Goal: Transaction & Acquisition: Purchase product/service

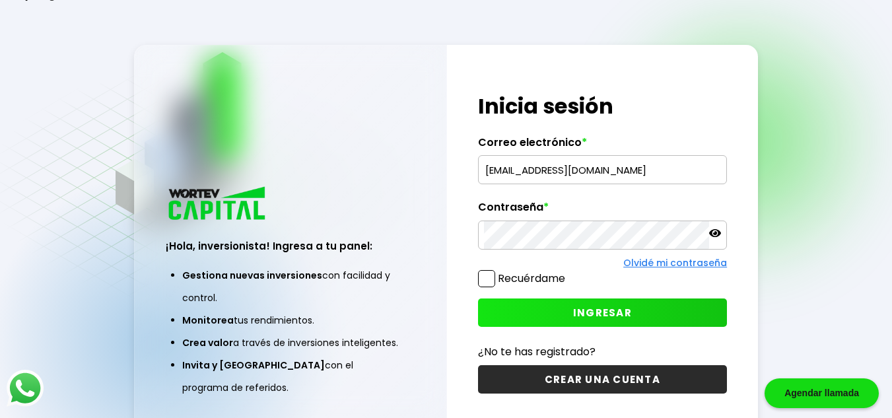
click at [632, 179] on input "mangelesv88@gmail.com" at bounding box center [602, 170] width 237 height 28
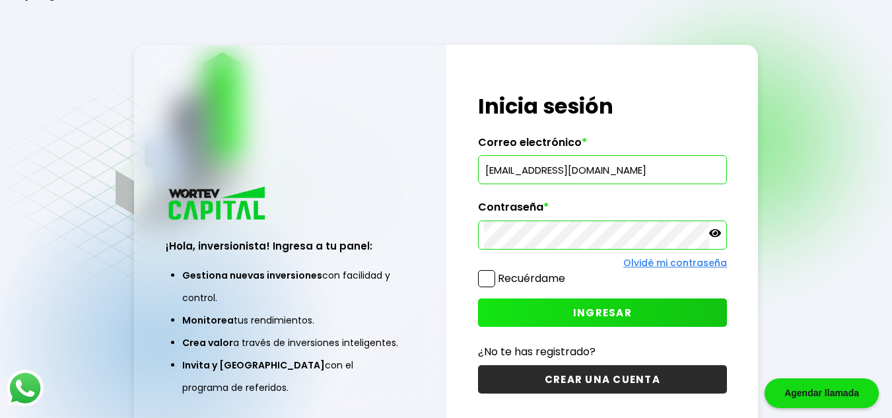
type input "chris.rotten@gmail.com"
click at [376, 142] on div "¡Hola, inversionista! Ingresa a tu panel: Gestiona nuevas inversiones con facil…" at bounding box center [290, 243] width 313 height 396
click at [585, 318] on span "INGRESAR" at bounding box center [602, 313] width 59 height 14
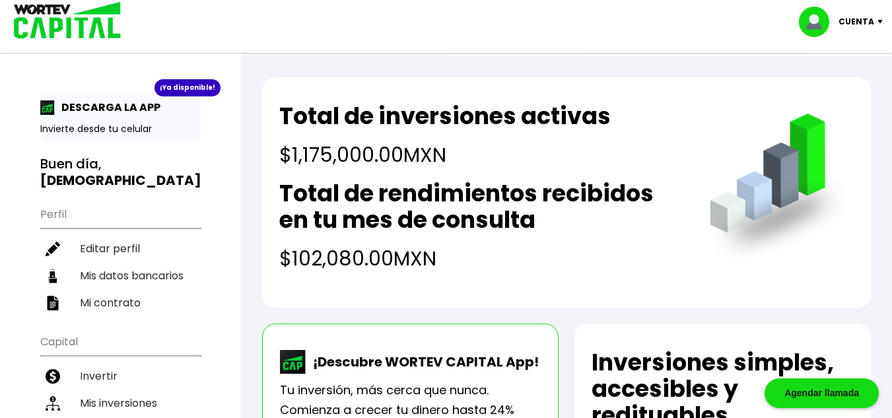
drag, startPoint x: 307, startPoint y: 65, endPoint x: 321, endPoint y: 124, distance: 61.2
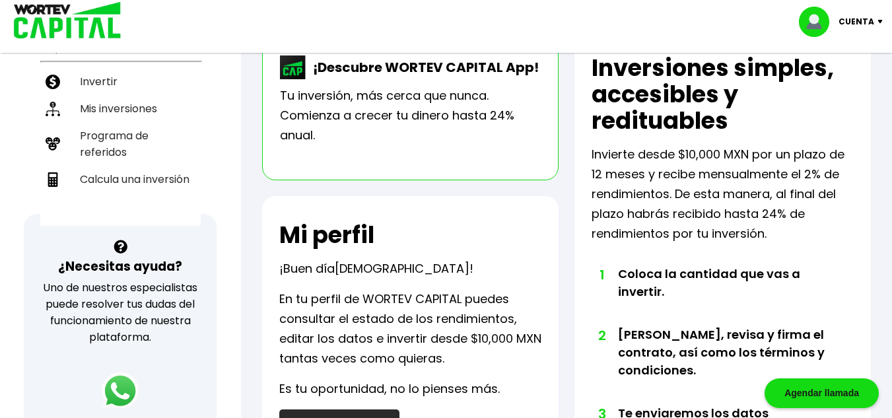
scroll to position [251, 0]
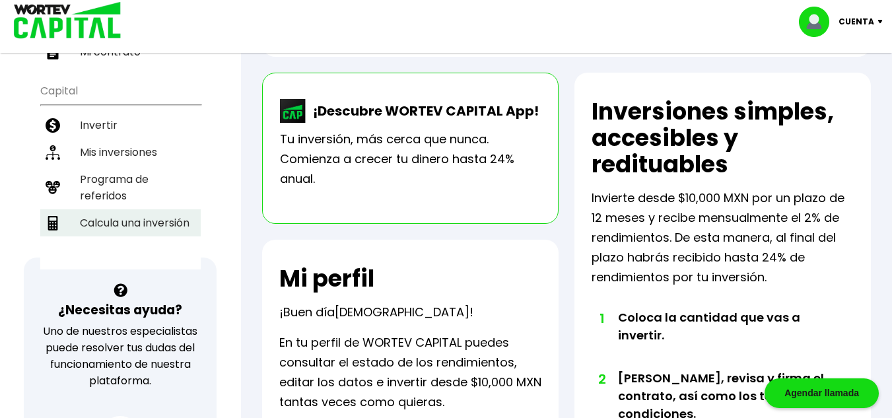
click at [189, 209] on li "Calcula una inversión" at bounding box center [120, 222] width 160 height 27
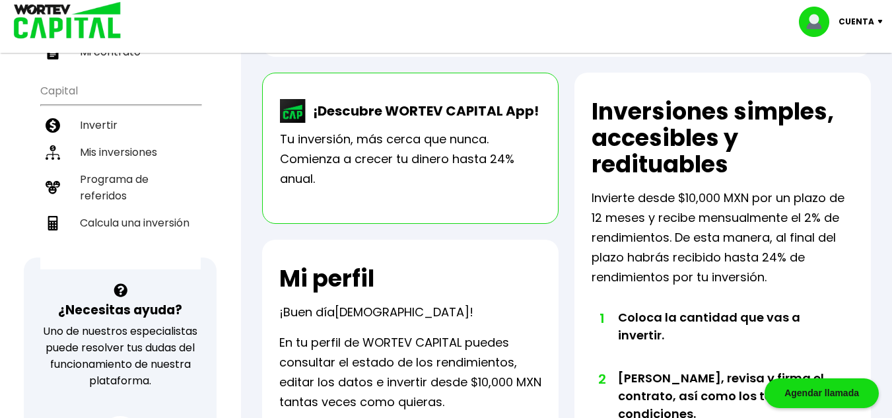
select select "1"
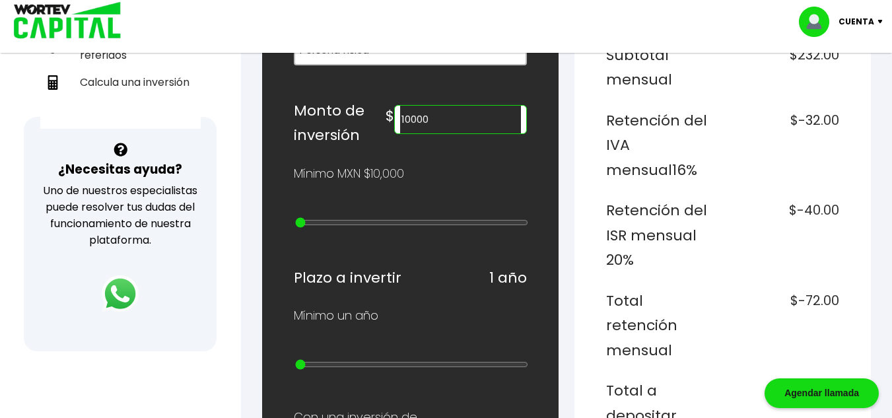
scroll to position [396, 0]
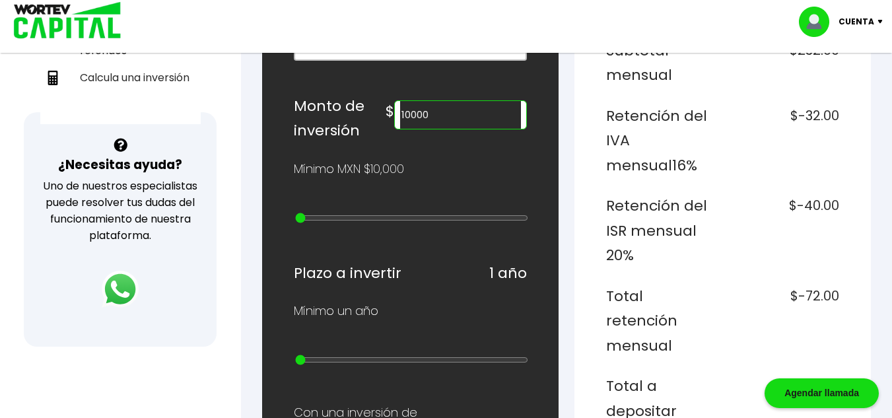
click at [444, 118] on input "10000" at bounding box center [460, 115] width 121 height 28
click at [457, 117] on input "10000" at bounding box center [460, 115] width 121 height 28
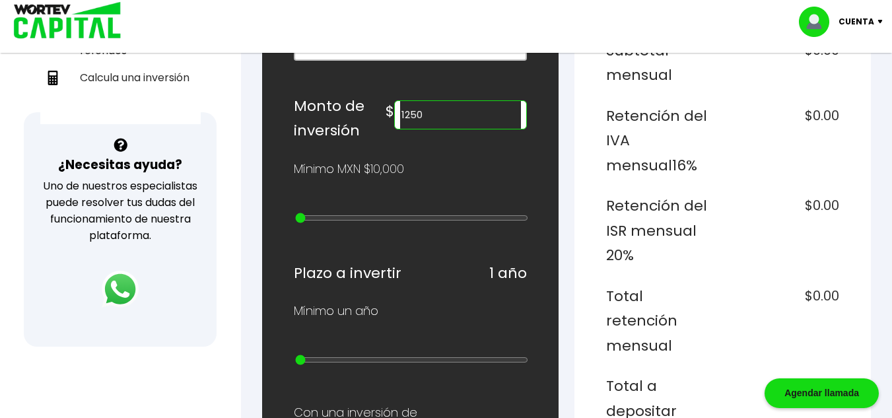
type input "1250000"
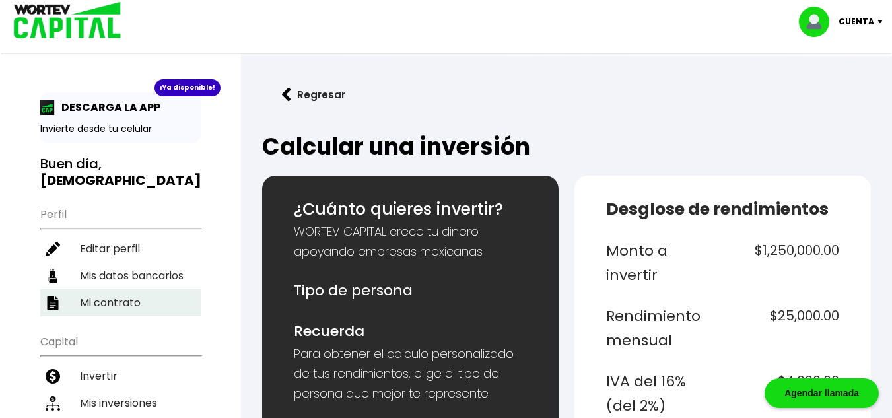
scroll to position [132, 0]
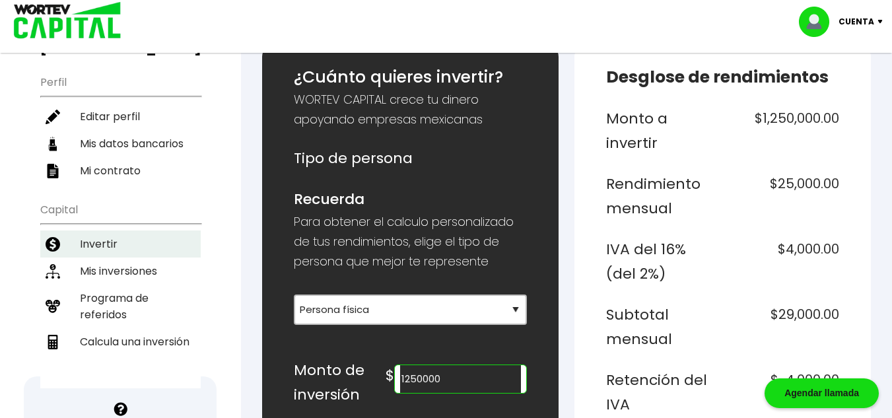
click at [129, 230] on li "Invertir" at bounding box center [120, 243] width 160 height 27
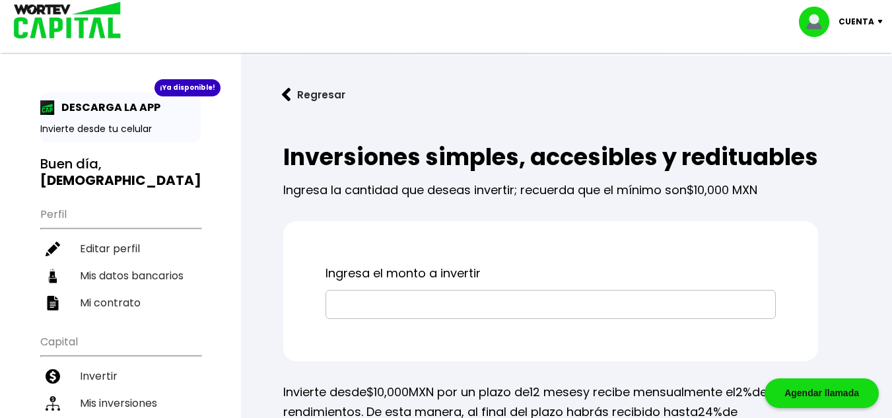
click at [385, 318] on input "text" at bounding box center [550, 304] width 438 height 28
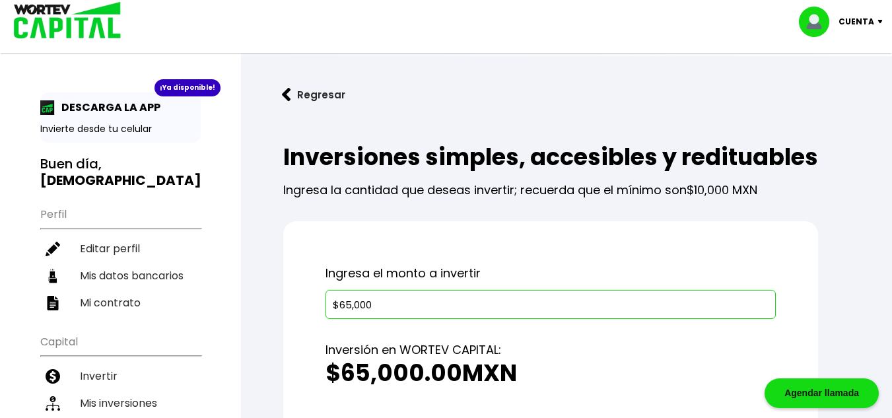
click at [346, 318] on input "$65,000" at bounding box center [550, 304] width 438 height 28
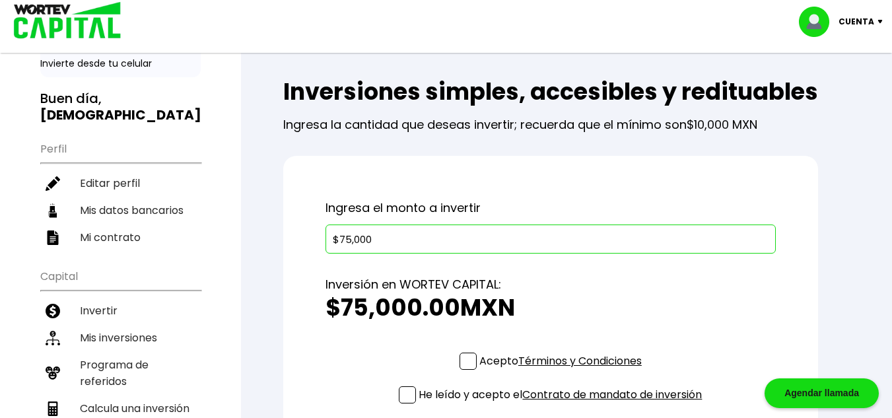
scroll to position [132, 0]
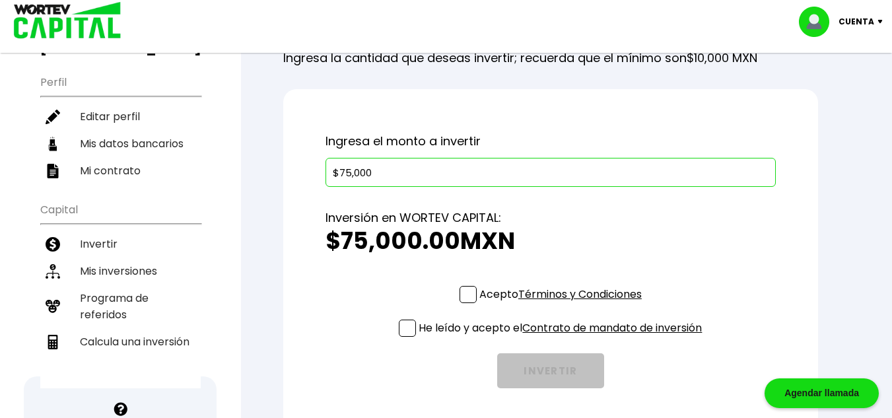
type input "$75,000"
click at [461, 303] on span at bounding box center [467, 294] width 17 height 17
click at [563, 304] on input "Acepto Términos y Condiciones" at bounding box center [563, 304] width 0 height 0
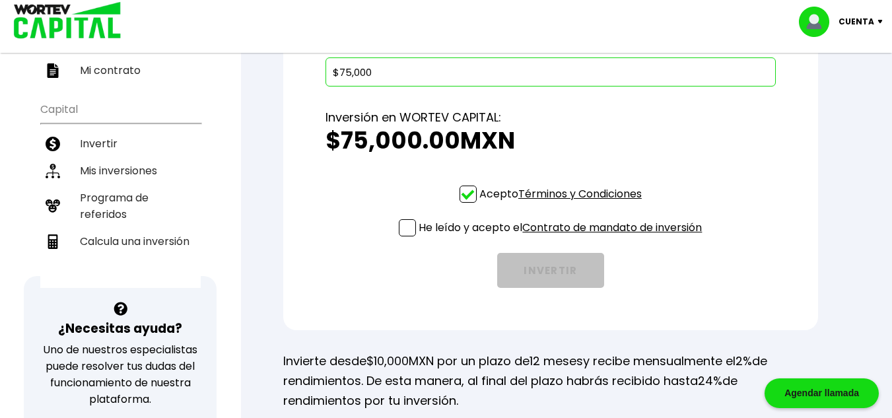
scroll to position [264, 0]
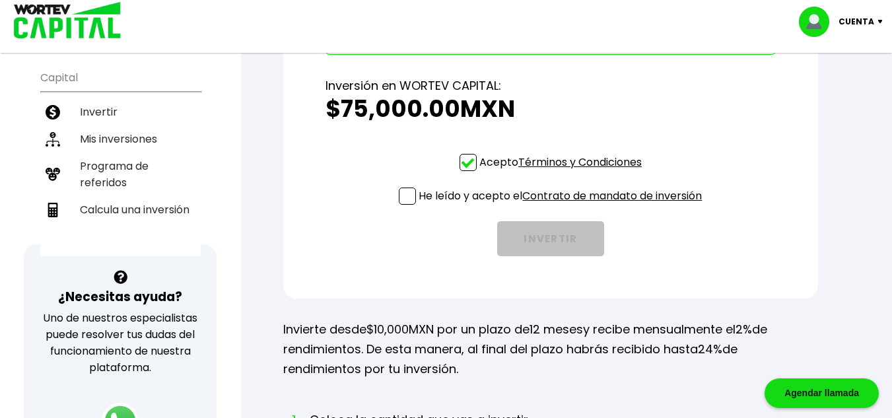
click at [399, 205] on span at bounding box center [407, 195] width 17 height 17
click at [563, 206] on input "He leído y acepto el Contrato de mandato de inversión" at bounding box center [563, 206] width 0 height 0
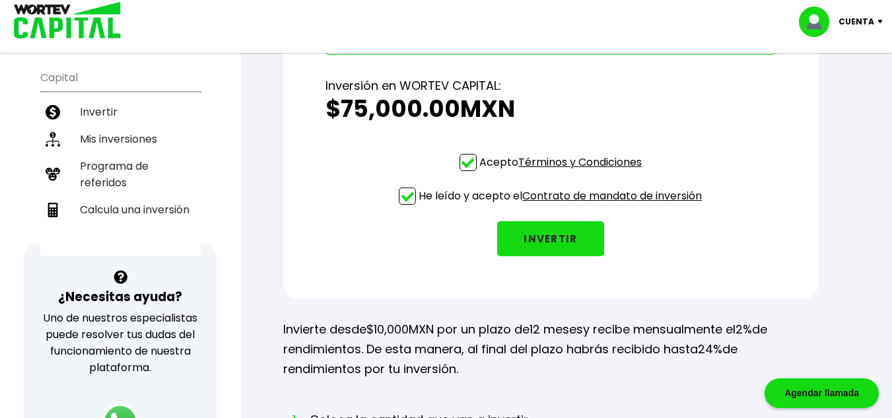
click at [576, 256] on button "INVERTIR" at bounding box center [550, 238] width 107 height 35
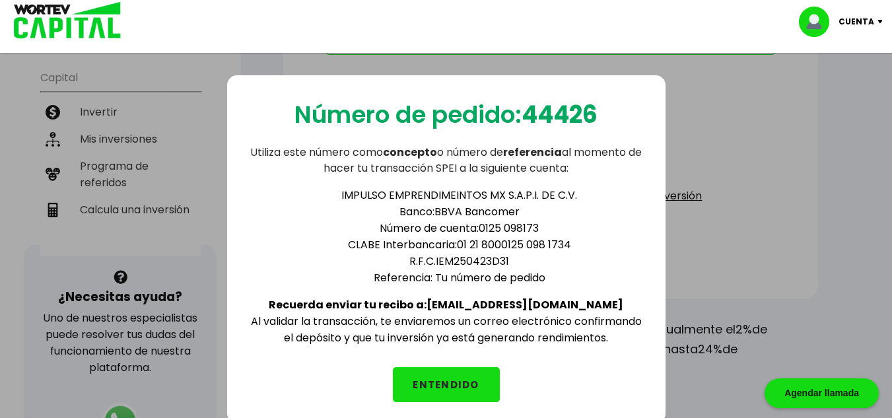
click at [467, 381] on button "ENTENDIDO" at bounding box center [446, 384] width 107 height 35
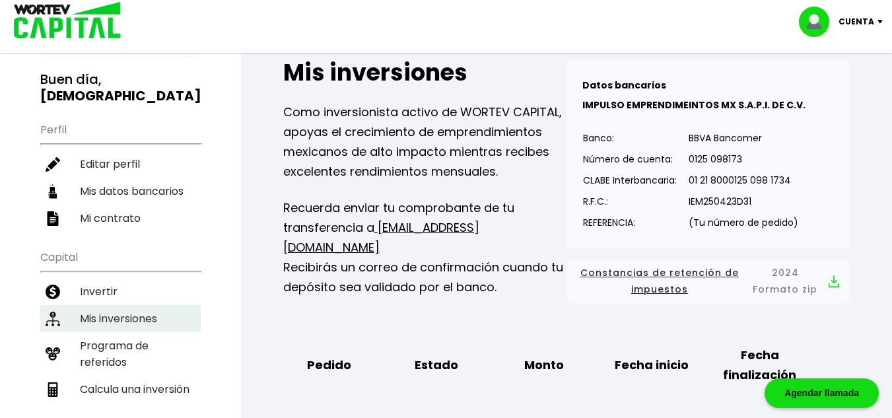
scroll to position [132, 0]
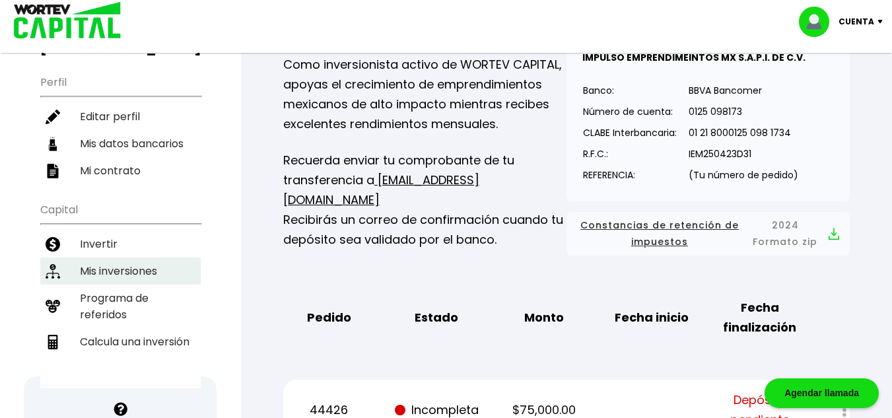
click at [135, 257] on li "Mis inversiones" at bounding box center [120, 270] width 160 height 27
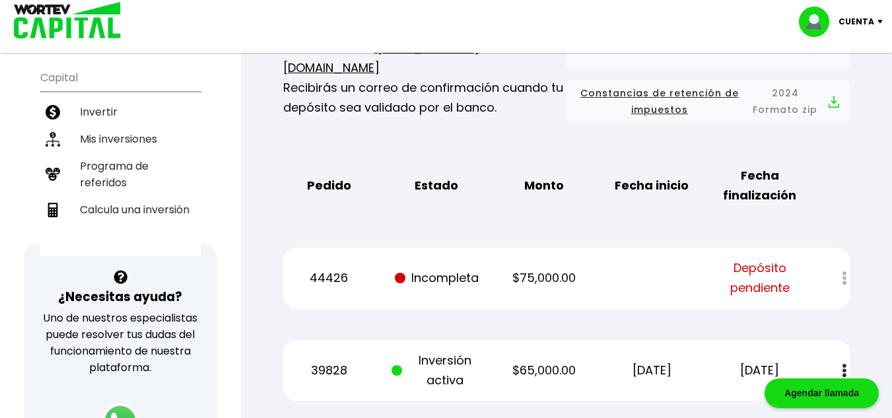
scroll to position [0, 0]
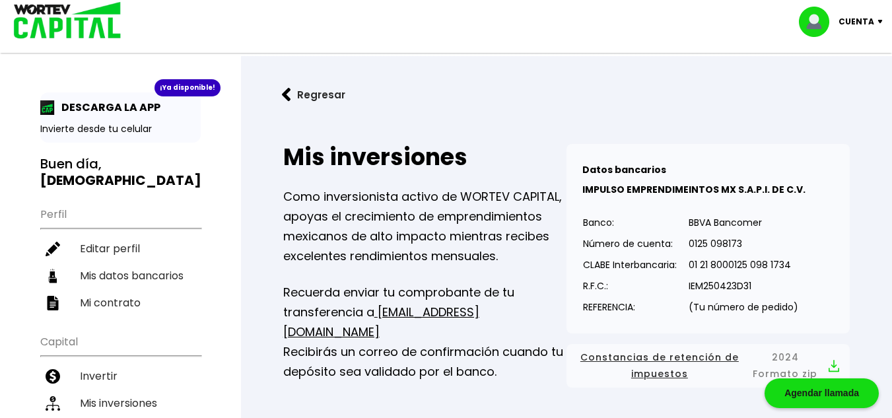
click at [333, 101] on button "Regresar" at bounding box center [313, 94] width 103 height 35
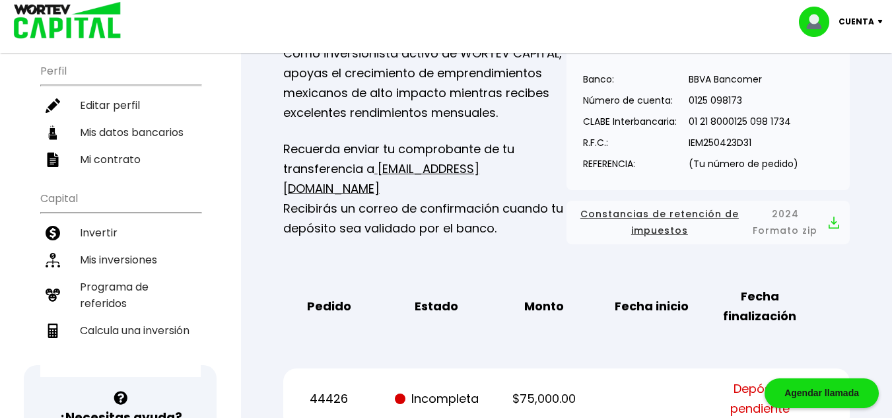
scroll to position [264, 0]
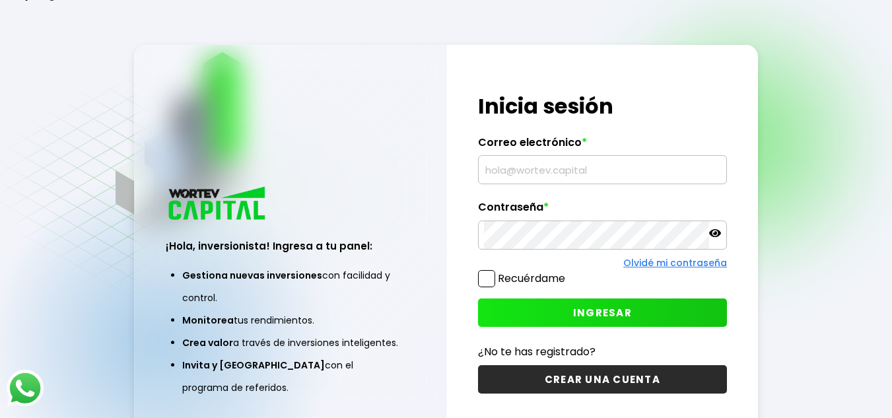
scroll to position [66, 0]
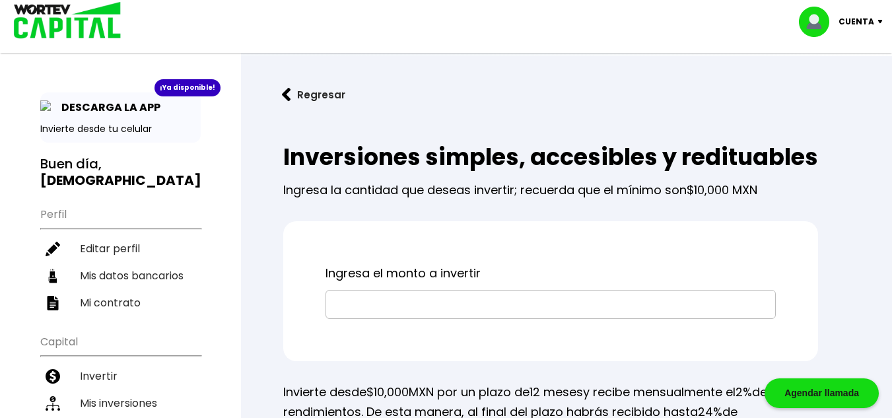
click at [314, 96] on button "Regresar" at bounding box center [313, 94] width 103 height 35
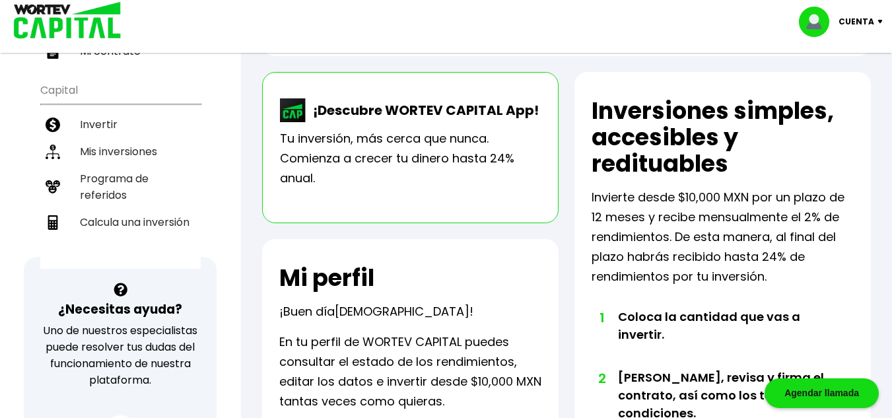
scroll to position [251, 0]
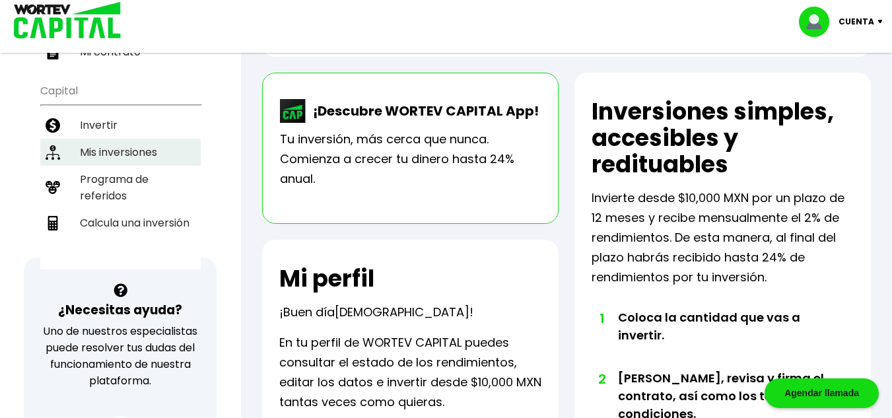
click at [125, 139] on li "Mis inversiones" at bounding box center [120, 152] width 160 height 27
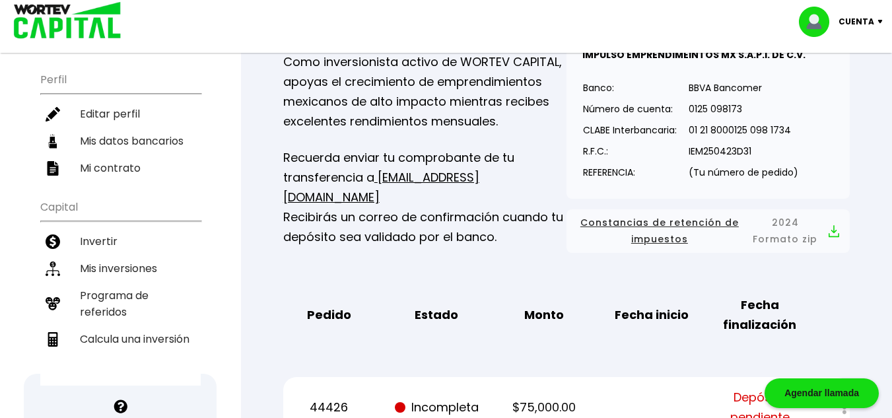
scroll to position [264, 0]
